Goal: Navigation & Orientation: Find specific page/section

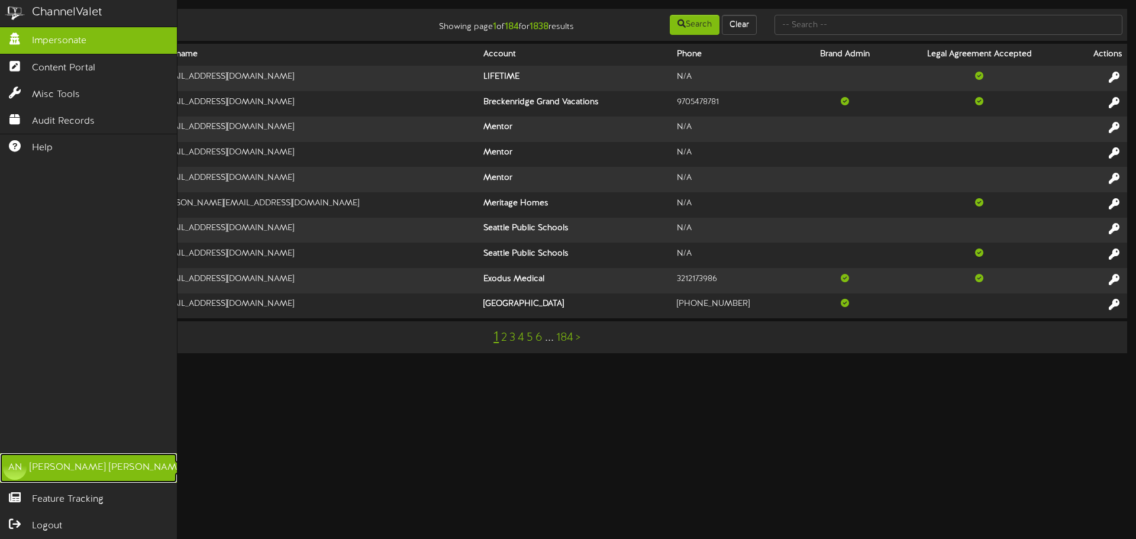
click at [15, 465] on div "AN" at bounding box center [15, 468] width 24 height 24
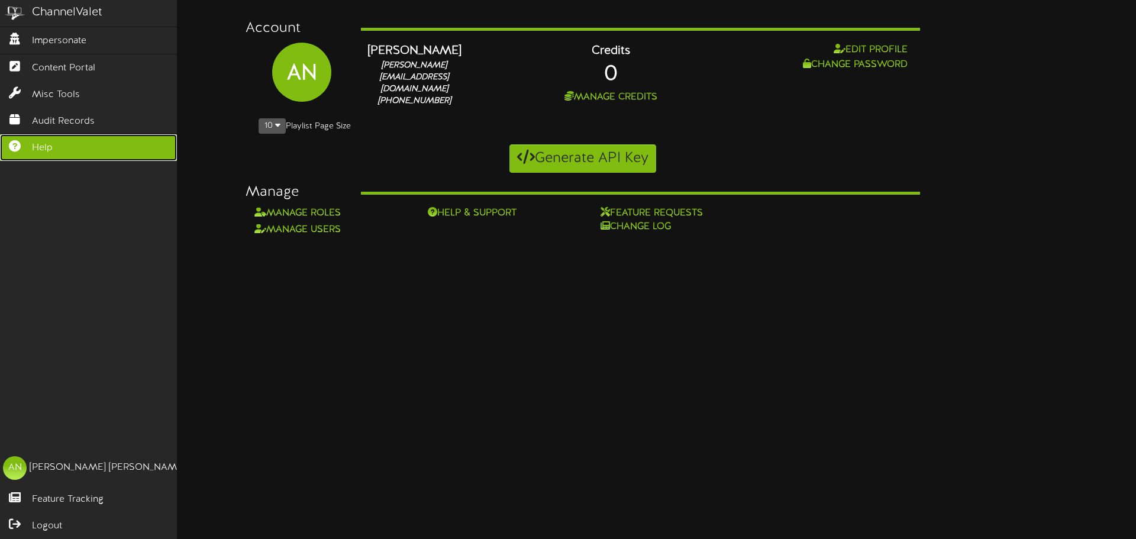
click at [43, 146] on span "Help" at bounding box center [42, 148] width 21 height 14
